Goal: Check status

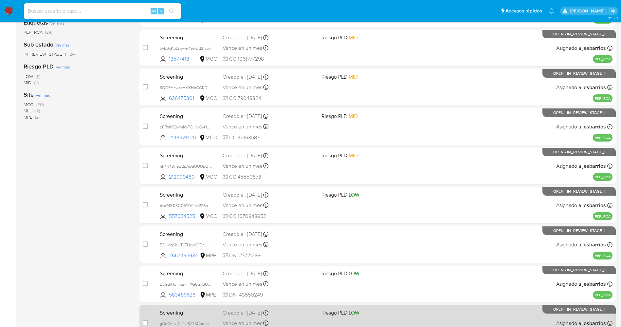
scroll to position [190, 0]
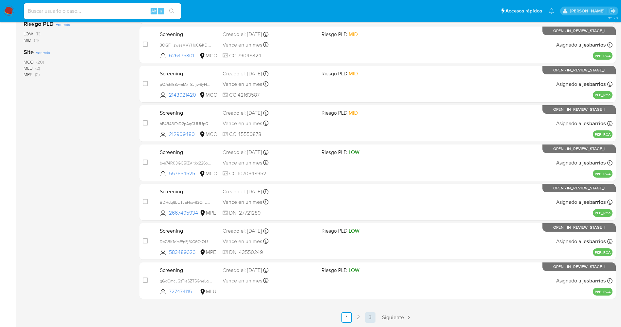
click at [375, 318] on link "3" at bounding box center [370, 317] width 10 height 10
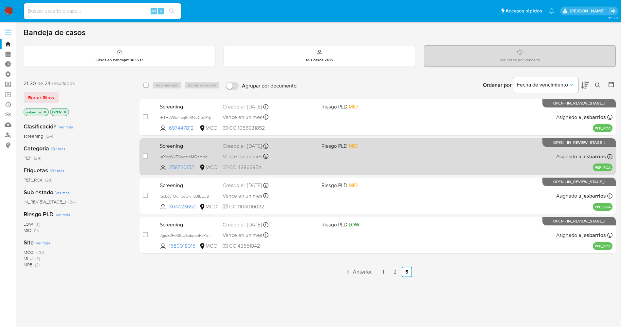
scroll to position [48, 0]
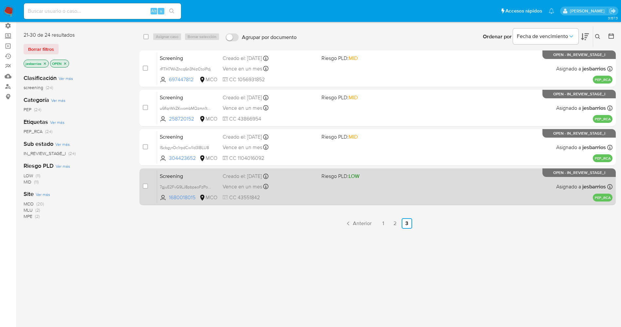
click at [344, 190] on div "Screening 7gjuE2FvG9LJ8pbpaoFzPoXn 1680018015 MCO Riesgo PLD: LOW Creado el: 02…" at bounding box center [384, 186] width 455 height 33
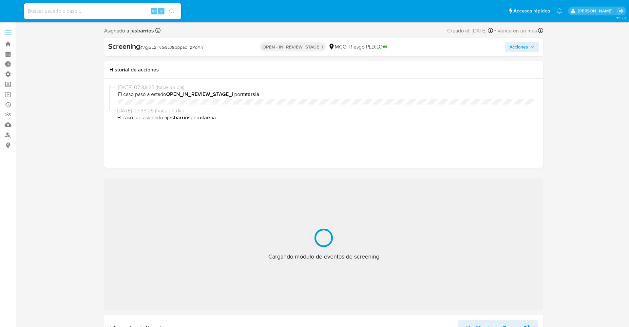
select select "10"
